Goal: Find specific page/section: Find specific page/section

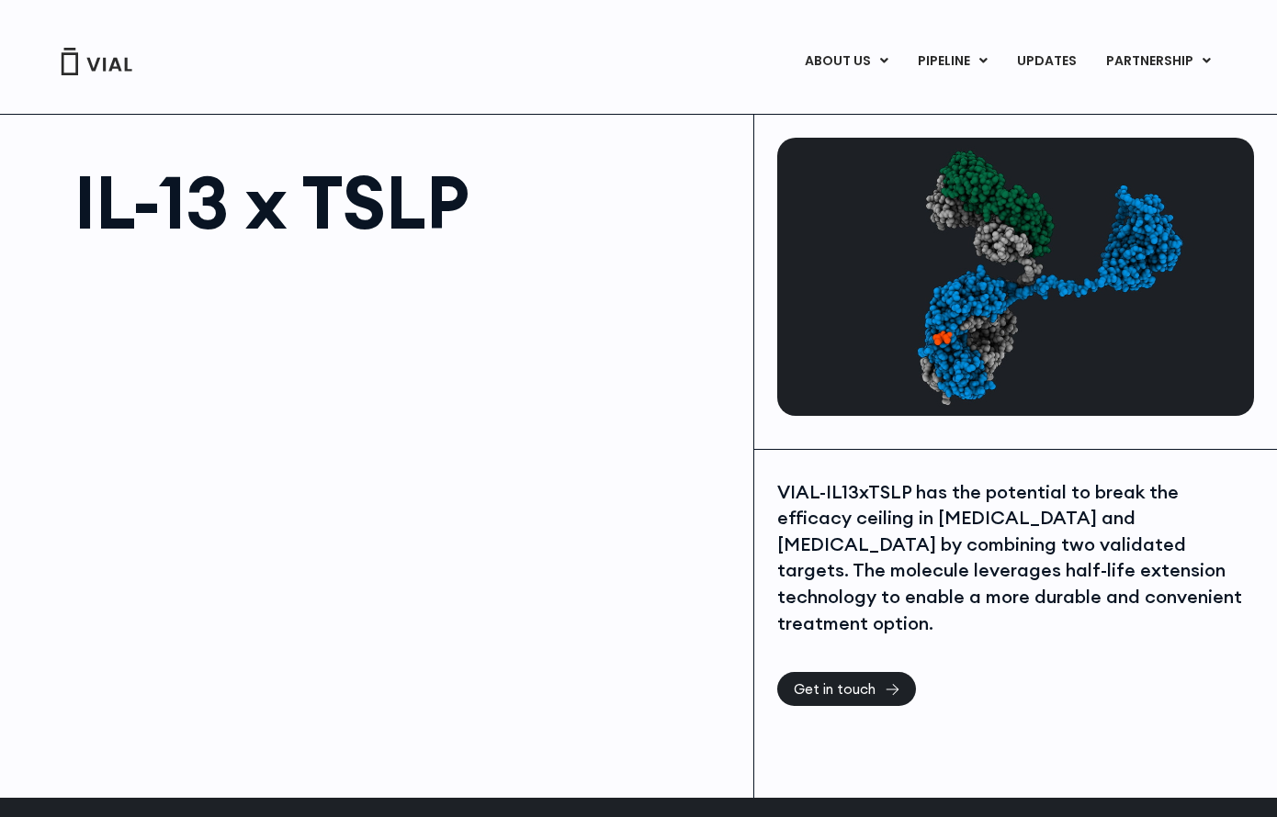
click at [1106, 693] on div "VIAL-IL13xTSLP has the potential to break the efficacy ceiling in asthma and at…" at bounding box center [1015, 624] width 523 height 349
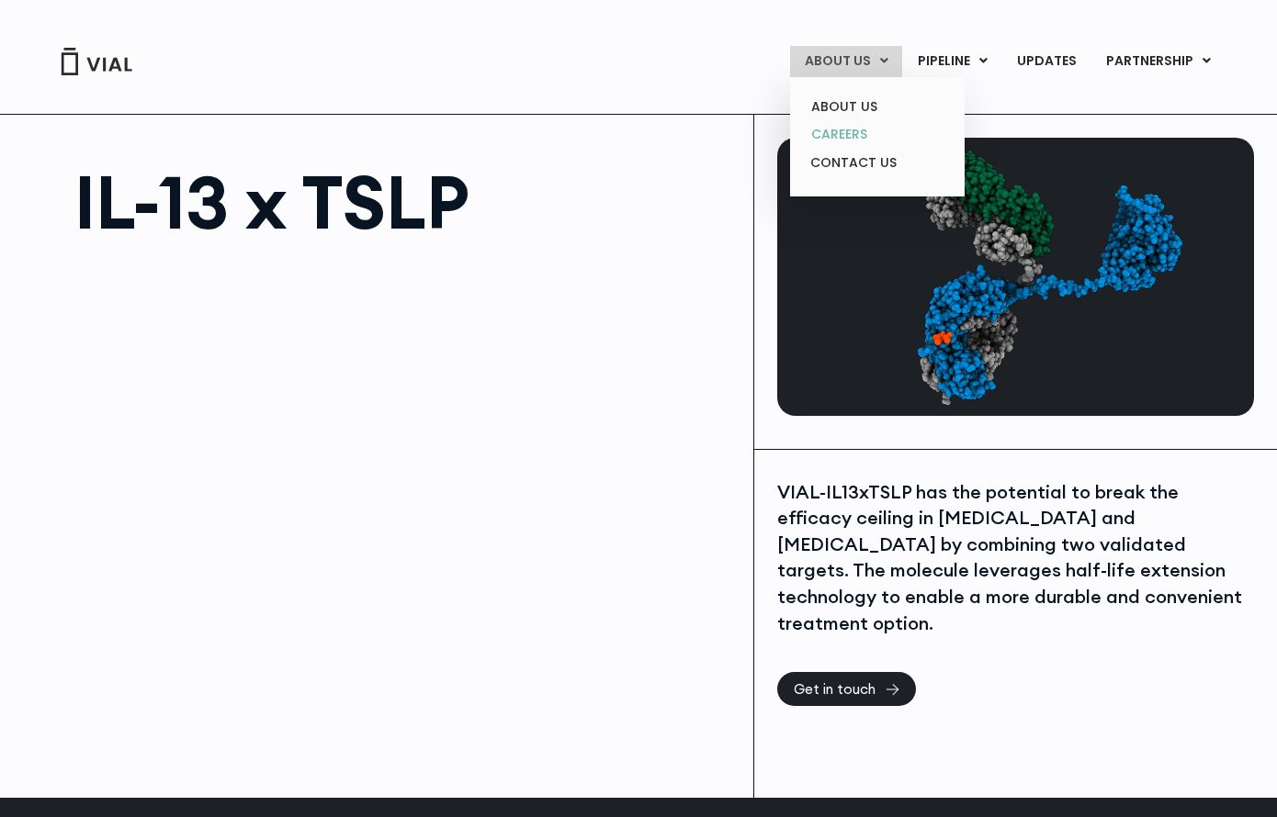
click at [857, 128] on link "CAREERS" at bounding box center [876, 134] width 161 height 28
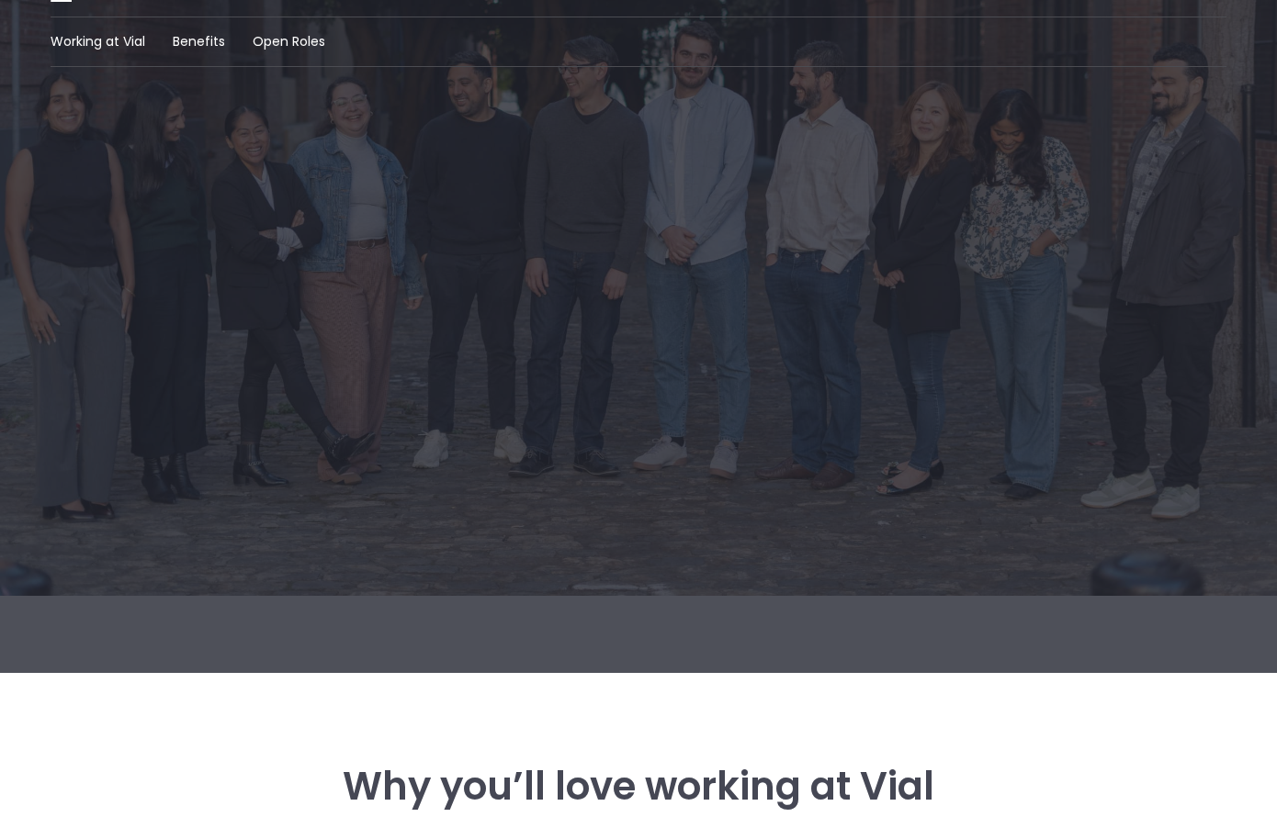
scroll to position [88, 0]
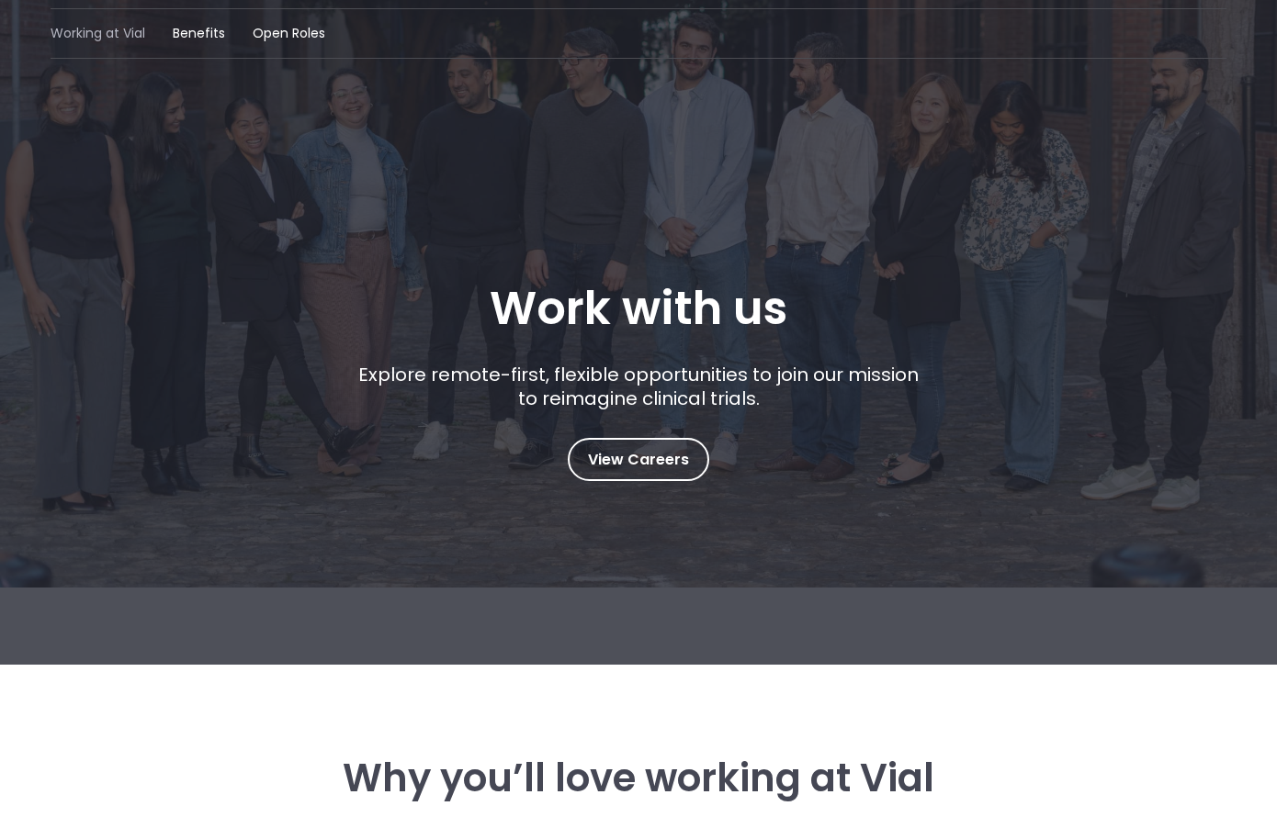
click at [118, 40] on span "Working at Vial" at bounding box center [98, 33] width 95 height 19
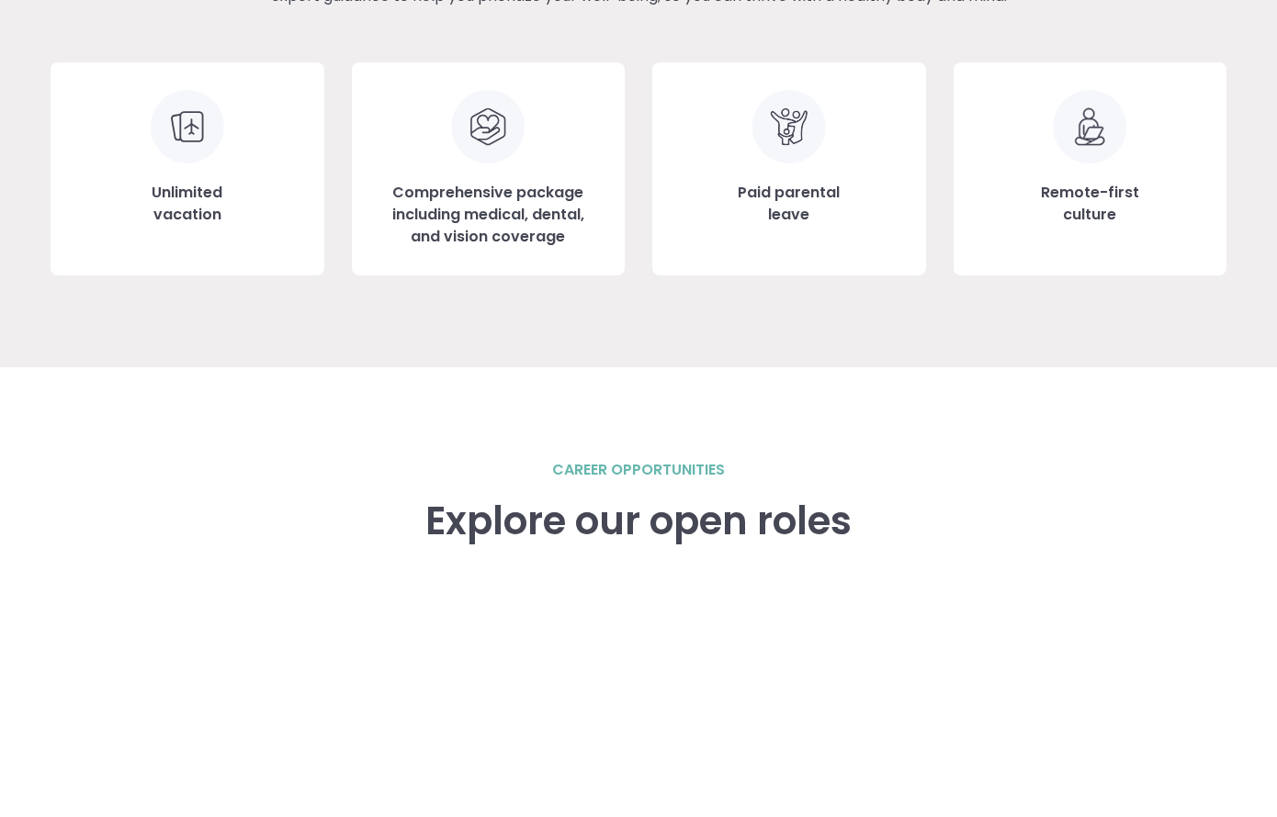
scroll to position [2173, 0]
click at [198, 192] on h3 "Unlimited vacation" at bounding box center [187, 205] width 71 height 44
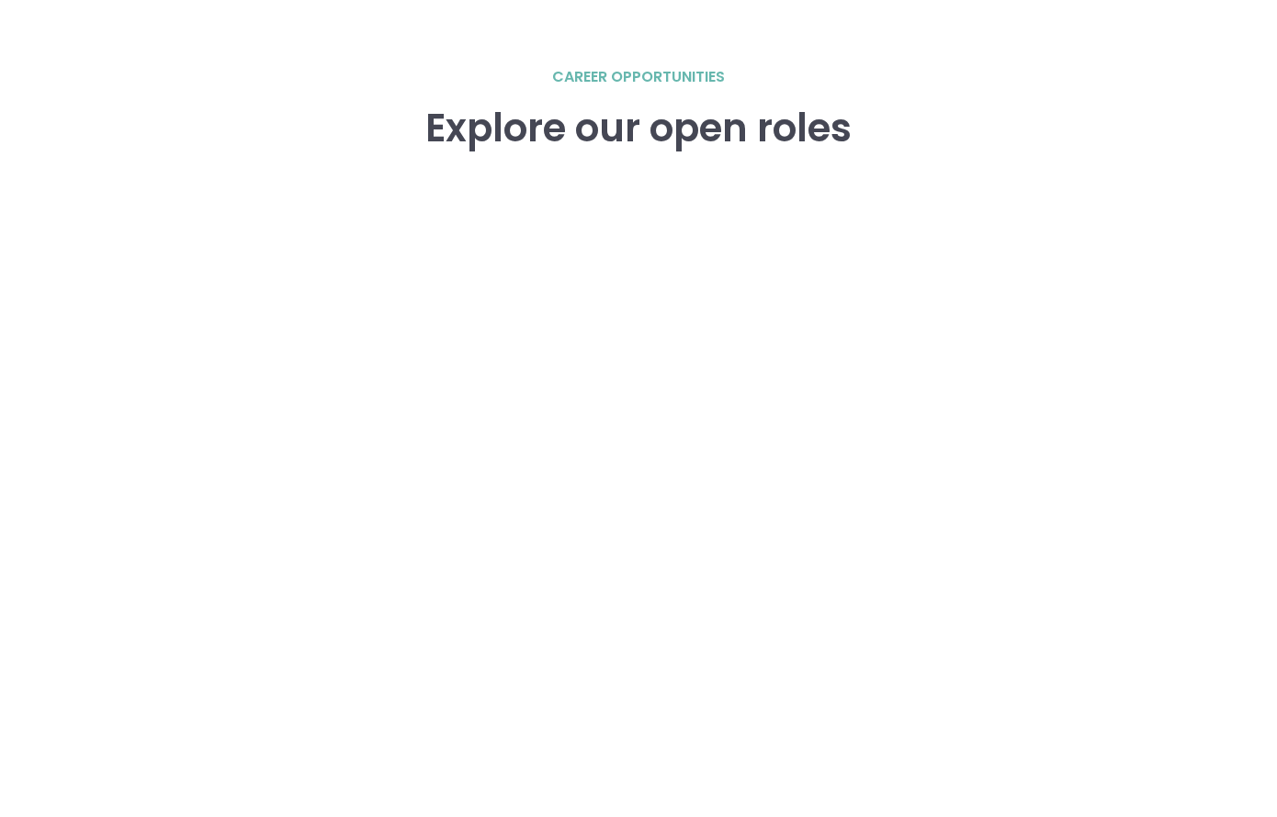
scroll to position [2646, 0]
